Goal: Find specific page/section: Find specific page/section

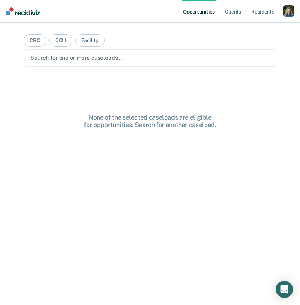
click at [287, 10] on div "button" at bounding box center [287, 10] width 11 height 11
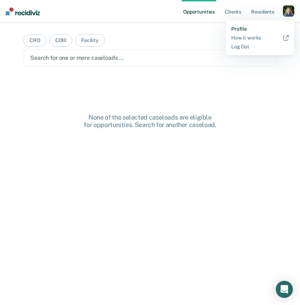
click at [240, 26] on link "Profile" at bounding box center [259, 29] width 57 height 6
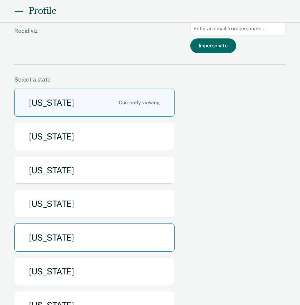
click at [106, 234] on button "[US_STATE]" at bounding box center [94, 237] width 160 height 28
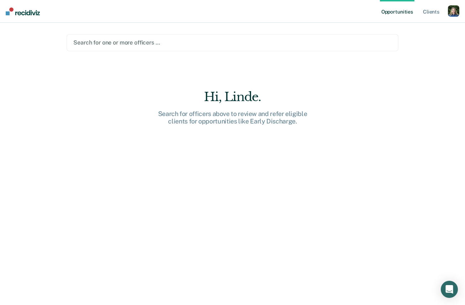
click at [108, 42] on div at bounding box center [232, 42] width 318 height 8
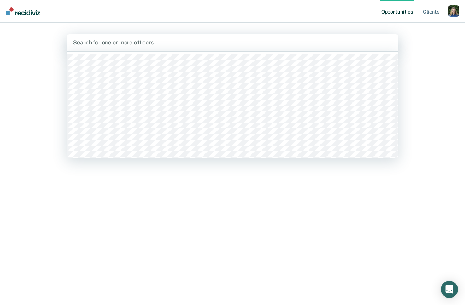
click at [105, 43] on div at bounding box center [232, 42] width 319 height 8
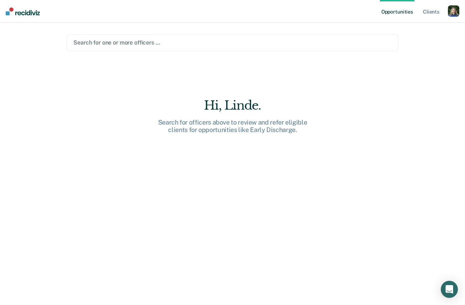
click at [115, 42] on div at bounding box center [232, 42] width 318 height 8
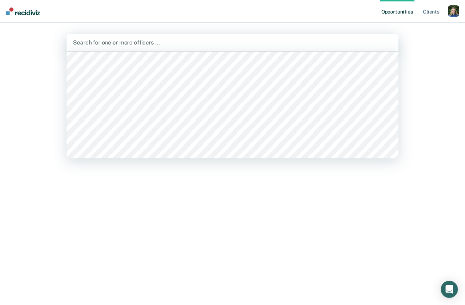
scroll to position [1273, 0]
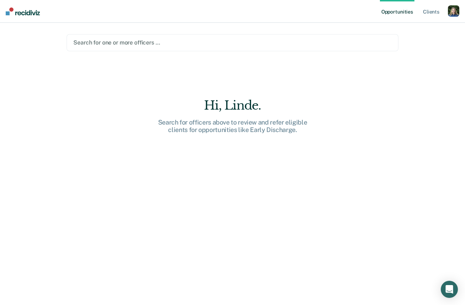
click at [98, 42] on div at bounding box center [232, 42] width 318 height 8
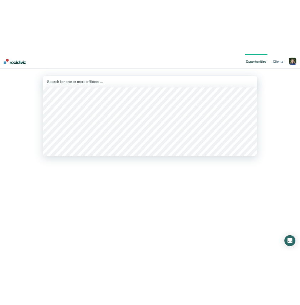
scroll to position [1962, 0]
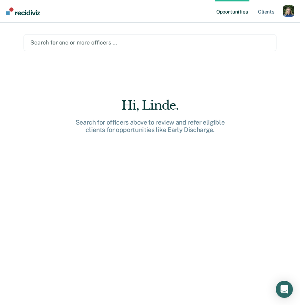
click at [240, 44] on div at bounding box center [149, 42] width 239 height 8
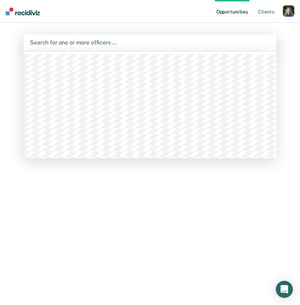
click at [60, 42] on div at bounding box center [150, 42] width 240 height 8
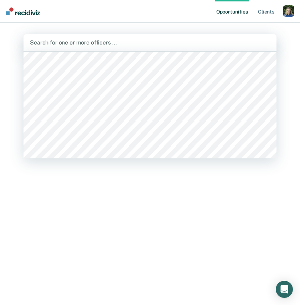
scroll to position [1948, 0]
